Goal: Task Accomplishment & Management: Manage account settings

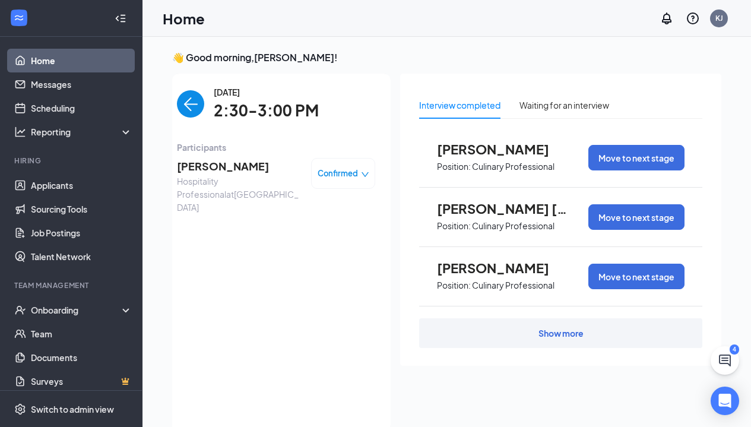
scroll to position [25, 0]
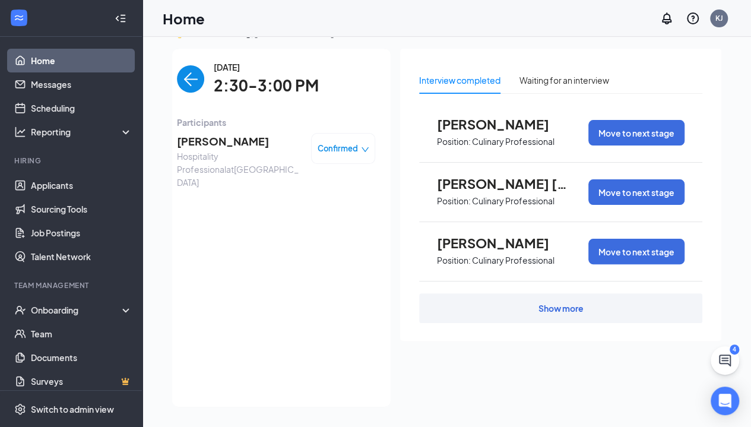
click at [192, 77] on img "back-button" at bounding box center [190, 78] width 27 height 27
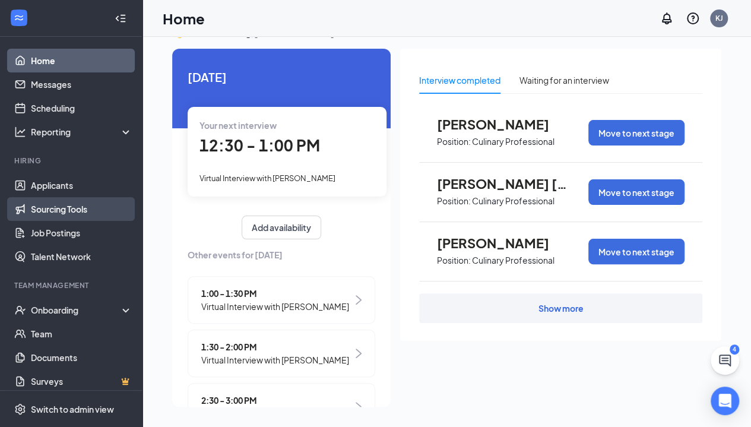
click at [66, 197] on link "Sourcing Tools" at bounding box center [81, 209] width 101 height 24
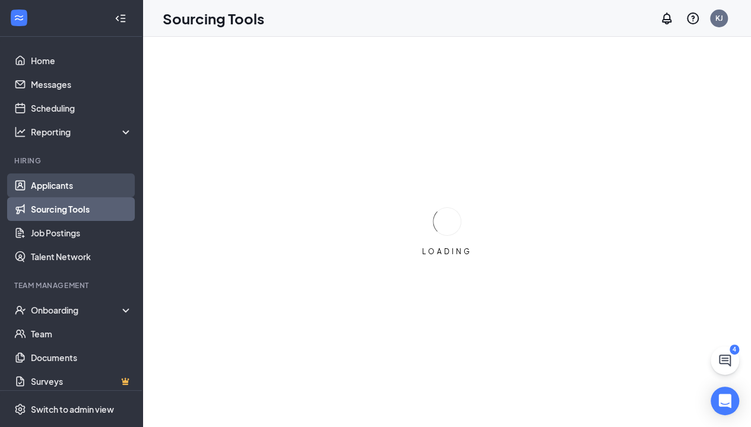
click at [67, 183] on link "Applicants" at bounding box center [81, 185] width 101 height 24
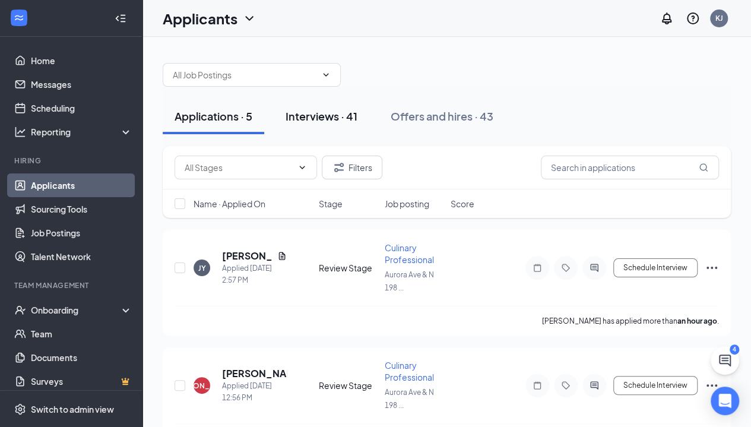
click at [325, 113] on div "Interviews · 41" at bounding box center [321, 116] width 72 height 15
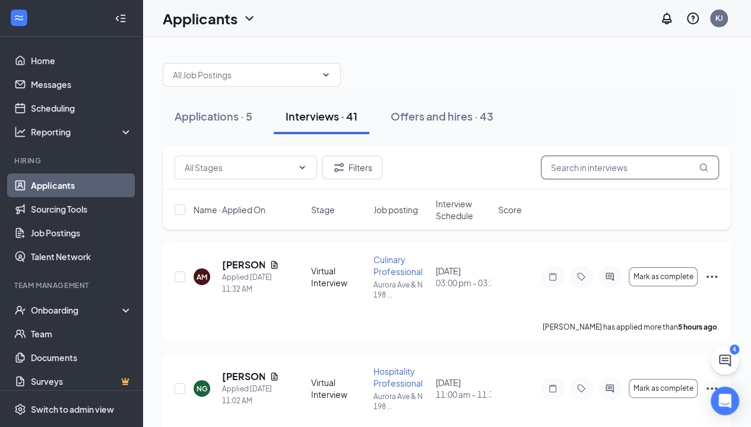
click at [632, 169] on input "text" at bounding box center [630, 167] width 178 height 24
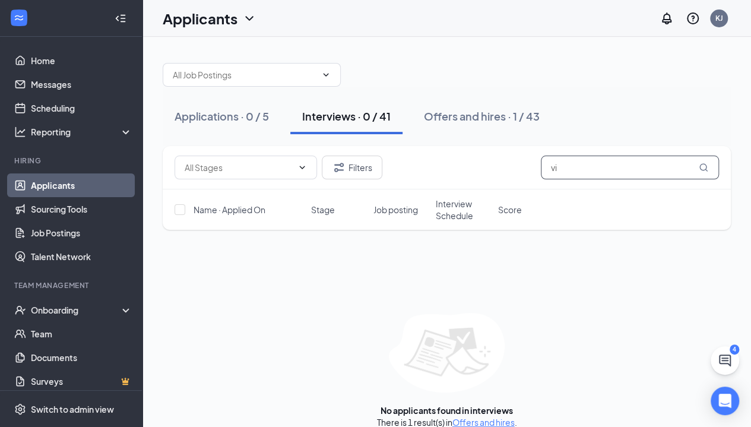
type input "v"
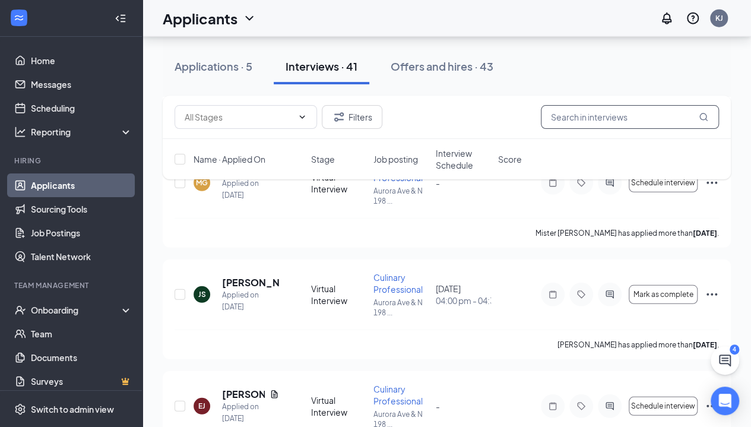
scroll to position [3718, 0]
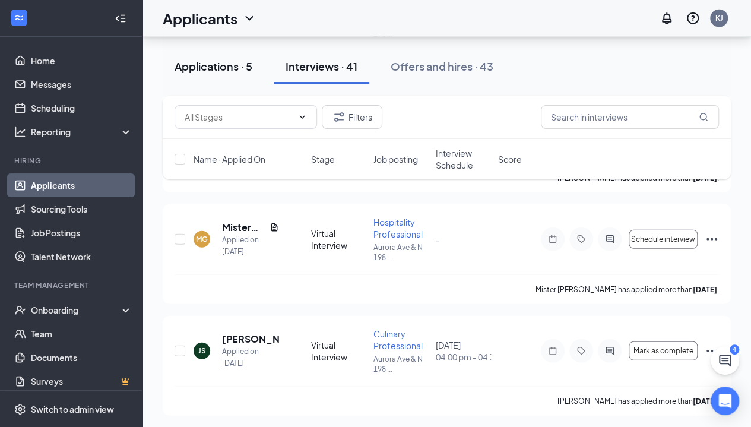
click at [231, 56] on button "Applications · 5" at bounding box center [213, 67] width 101 height 36
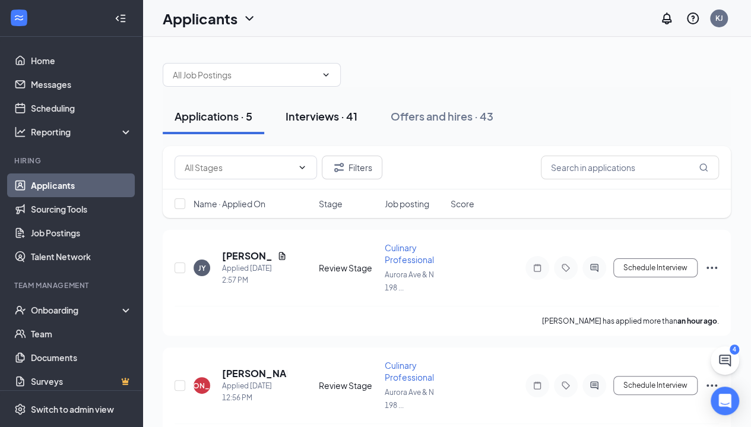
click at [322, 106] on button "Interviews · 41" at bounding box center [322, 116] width 96 height 36
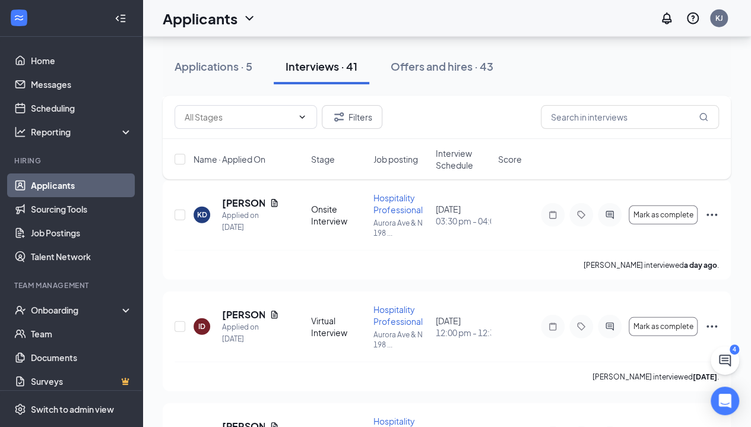
scroll to position [1463, 0]
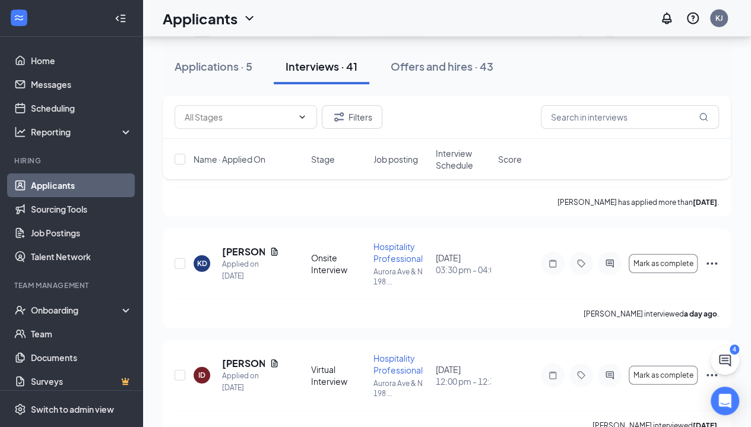
click at [428, 76] on button "Offers and hires · 43" at bounding box center [442, 67] width 126 height 36
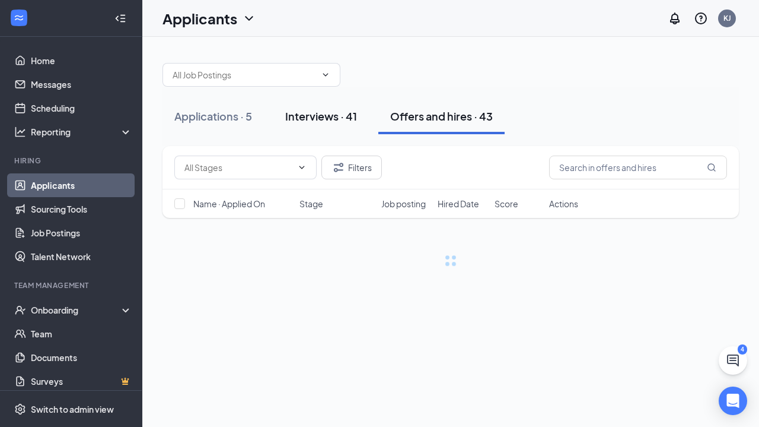
click at [335, 112] on div "Interviews · 41" at bounding box center [321, 116] width 72 height 15
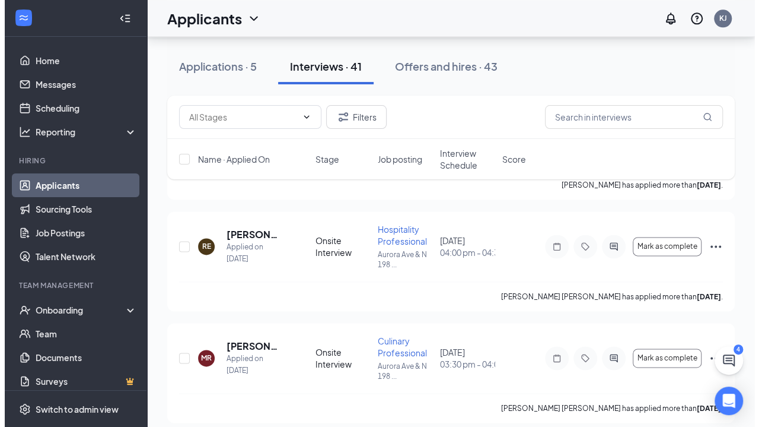
scroll to position [2930, 0]
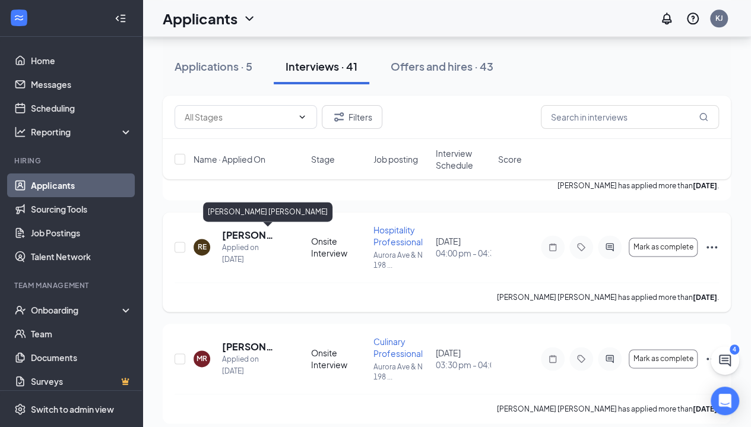
click at [247, 234] on h5 "[PERSON_NAME] [PERSON_NAME]" at bounding box center [250, 234] width 57 height 13
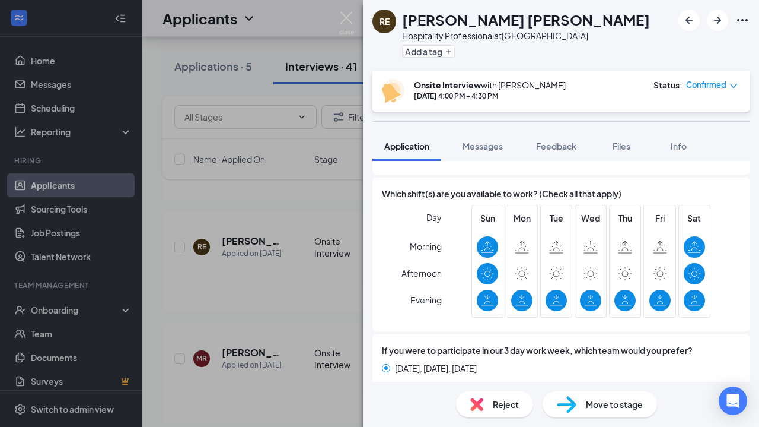
scroll to position [758, 0]
click at [438, 262] on span "Afternoon" at bounding box center [422, 272] width 40 height 21
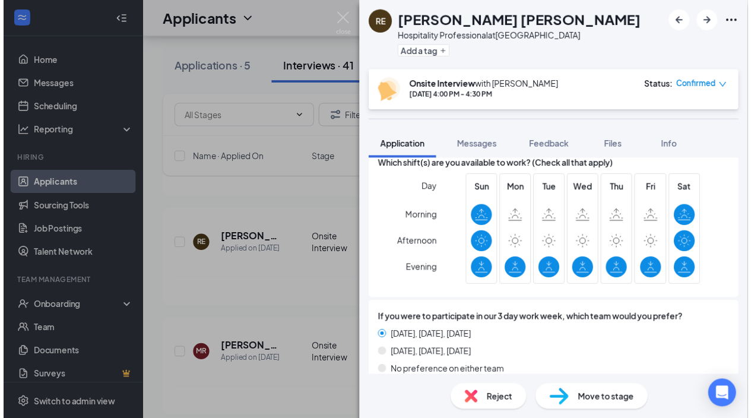
scroll to position [786, 0]
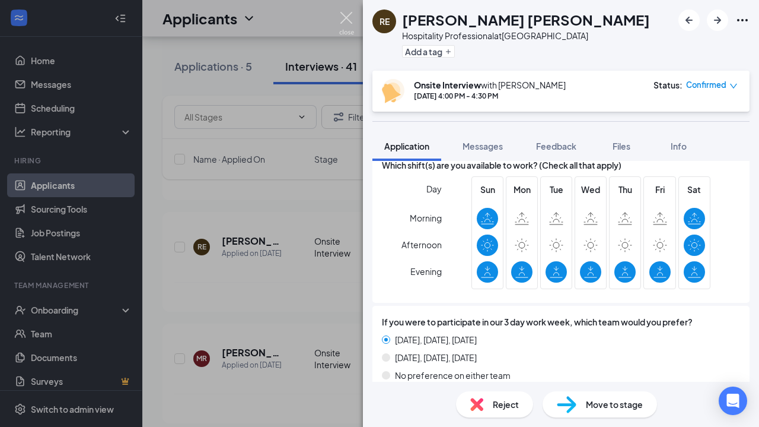
click at [349, 21] on img at bounding box center [346, 23] width 15 height 23
